Goal: Task Accomplishment & Management: Use online tool/utility

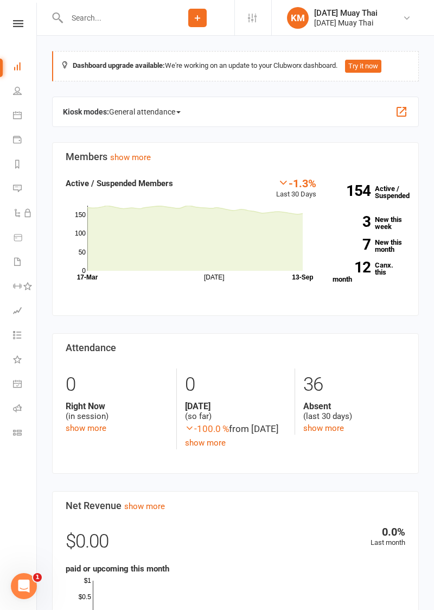
click at [17, 67] on icon at bounding box center [17, 66] width 9 height 9
click at [96, 120] on div "Kiosk modes: General attendance General attendance Class Roll call" at bounding box center [235, 112] width 367 height 30
click at [16, 101] on link "People" at bounding box center [25, 92] width 24 height 24
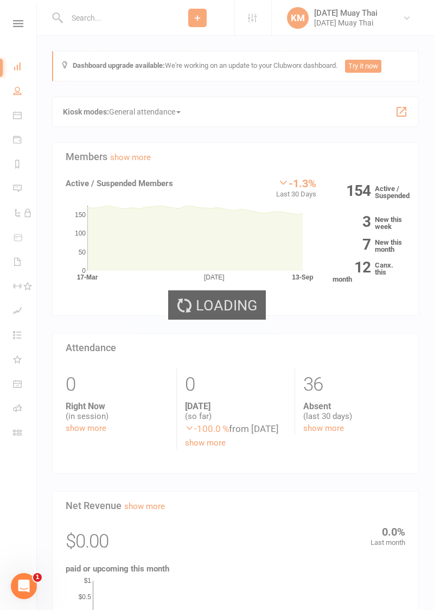
select select "100"
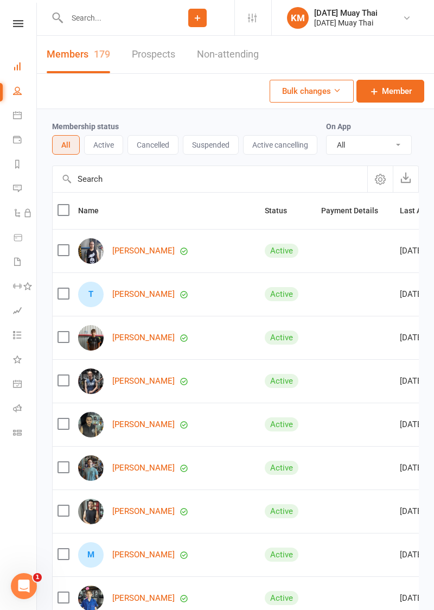
click at [16, 68] on icon at bounding box center [17, 66] width 9 height 9
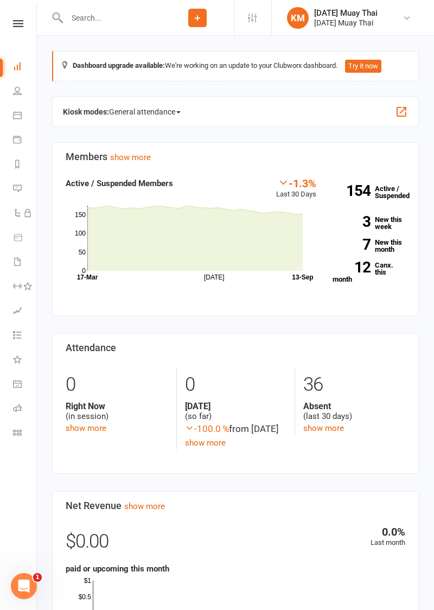
click at [399, 110] on button "button" at bounding box center [401, 111] width 13 height 13
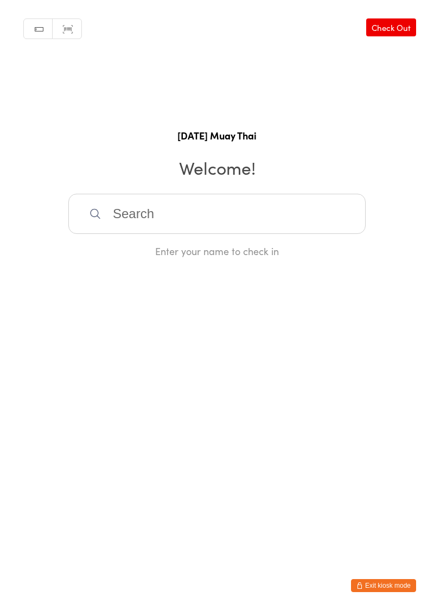
click at [383, 587] on button "Exit kiosk mode" at bounding box center [383, 585] width 65 height 13
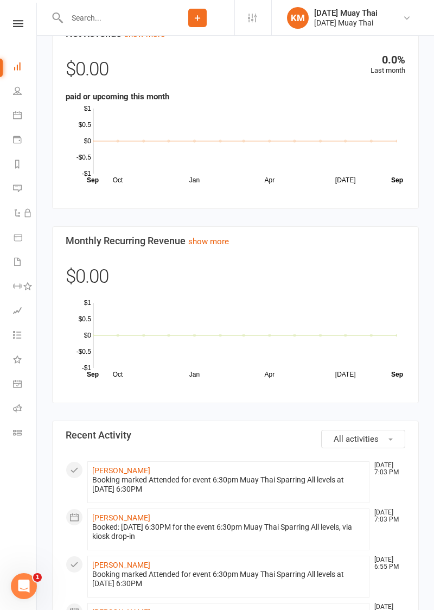
scroll to position [461, 0]
